Goal: Task Accomplishment & Management: Manage account settings

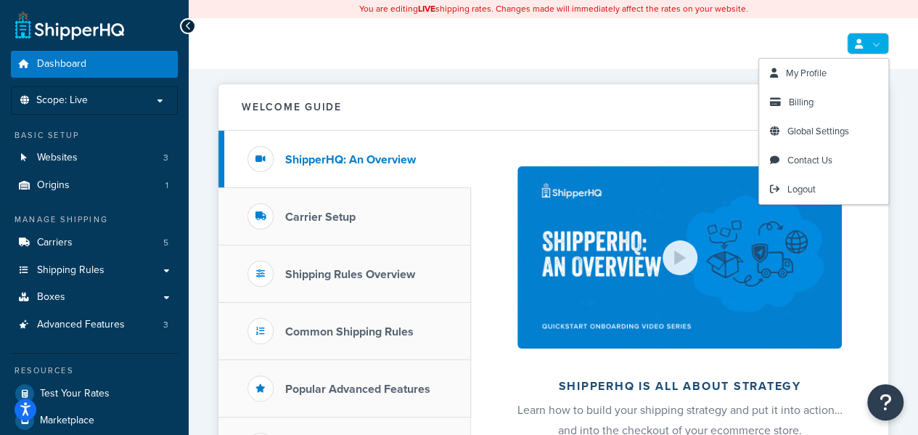
click at [869, 44] on link at bounding box center [868, 44] width 42 height 22
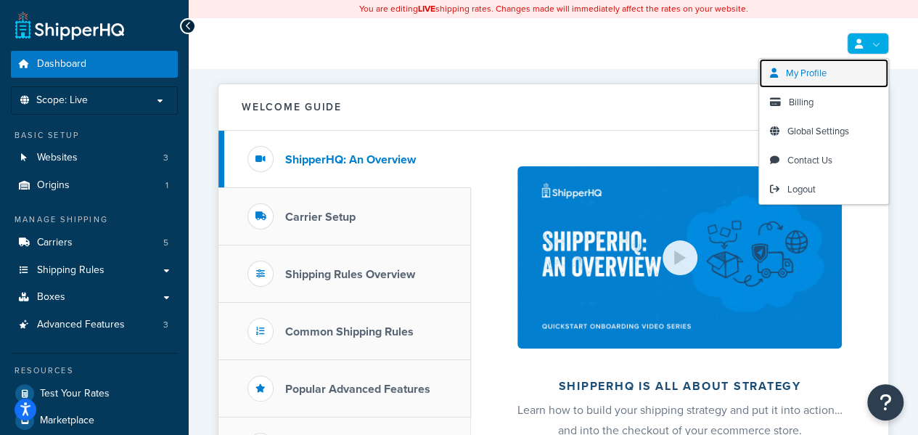
click at [824, 81] on link "My Profile" at bounding box center [823, 73] width 129 height 29
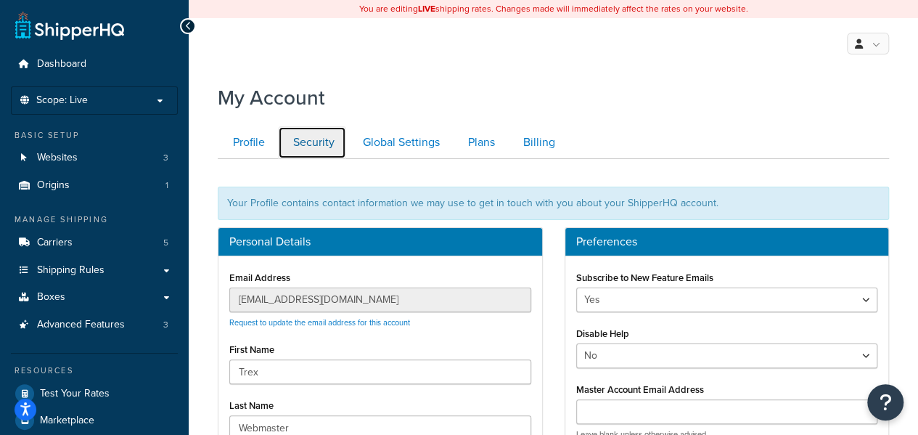
click at [319, 143] on link "Security" at bounding box center [312, 142] width 68 height 33
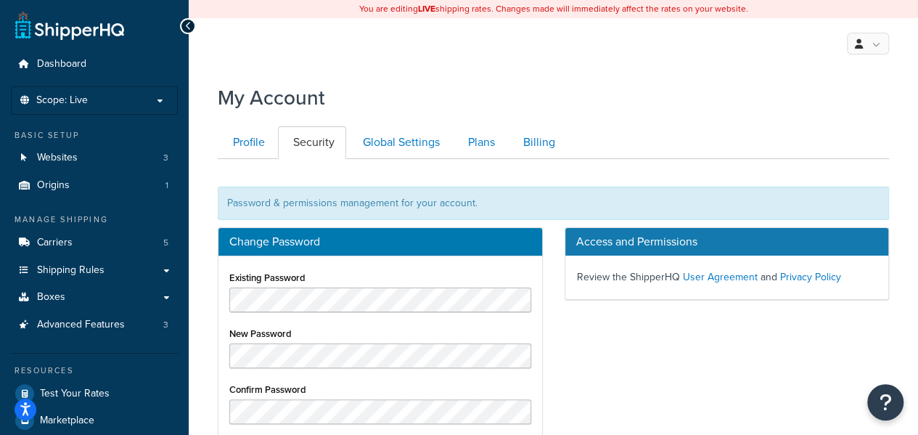
scroll to position [158, 0]
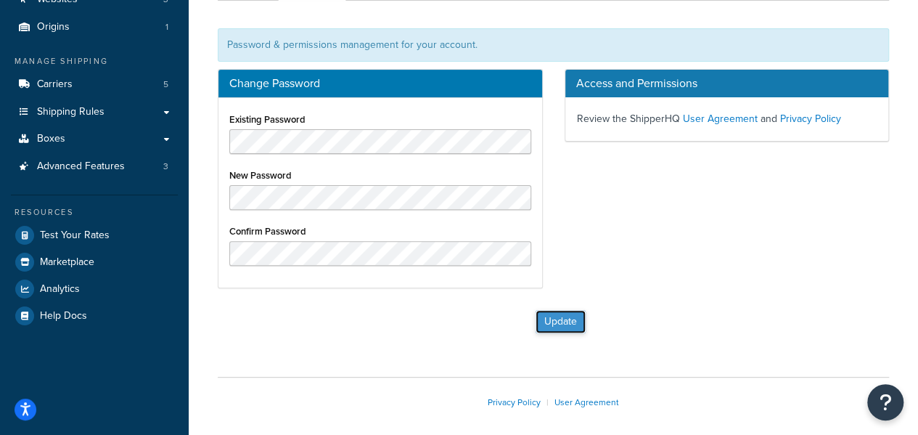
click at [555, 325] on button "Update" at bounding box center [561, 321] width 50 height 23
